Goal: Task Accomplishment & Management: Use online tool/utility

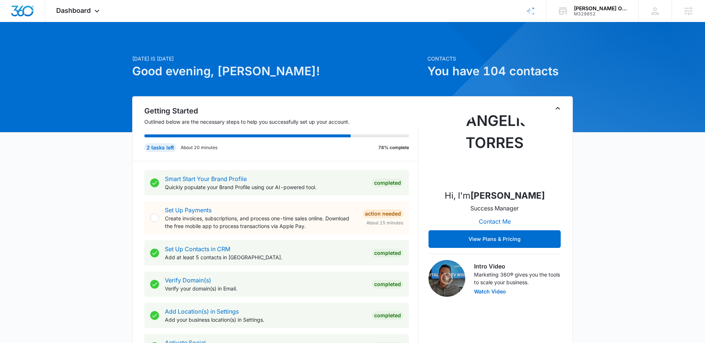
click at [193, 186] on p "Quickly populate your Brand Profile using our AI-powered tool." at bounding box center [265, 187] width 201 height 8
click at [194, 182] on link "Smart Start Your Brand Profile" at bounding box center [206, 178] width 82 height 7
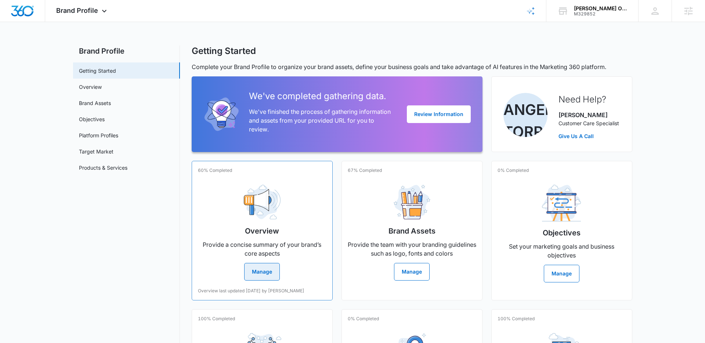
click at [252, 232] on h2 "Overview" at bounding box center [262, 231] width 34 height 11
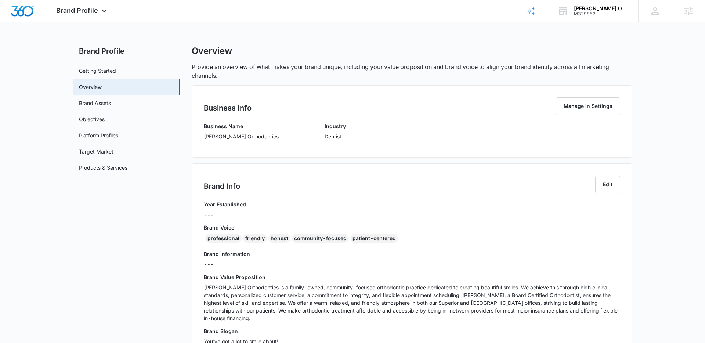
click at [202, 139] on div "Business Info Manage in Settings Business Name [PERSON_NAME] Orthodontics Indus…" at bounding box center [412, 121] width 441 height 72
drag, startPoint x: 202, startPoint y: 138, endPoint x: 241, endPoint y: 149, distance: 39.8
click at [241, 149] on div "Business Info Manage in Settings Business Name [PERSON_NAME] Orthodontics Indus…" at bounding box center [412, 121] width 441 height 72
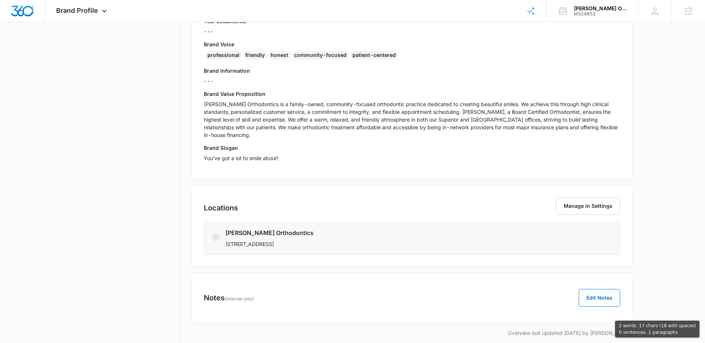
click at [357, 240] on p "[STREET_ADDRESS]" at bounding box center [378, 244] width 305 height 8
copy div "[PERSON_NAME] Orthodontics Industry Dentist Brand Info Edit Year Established --…"
